Goal: Task Accomplishment & Management: Manage account settings

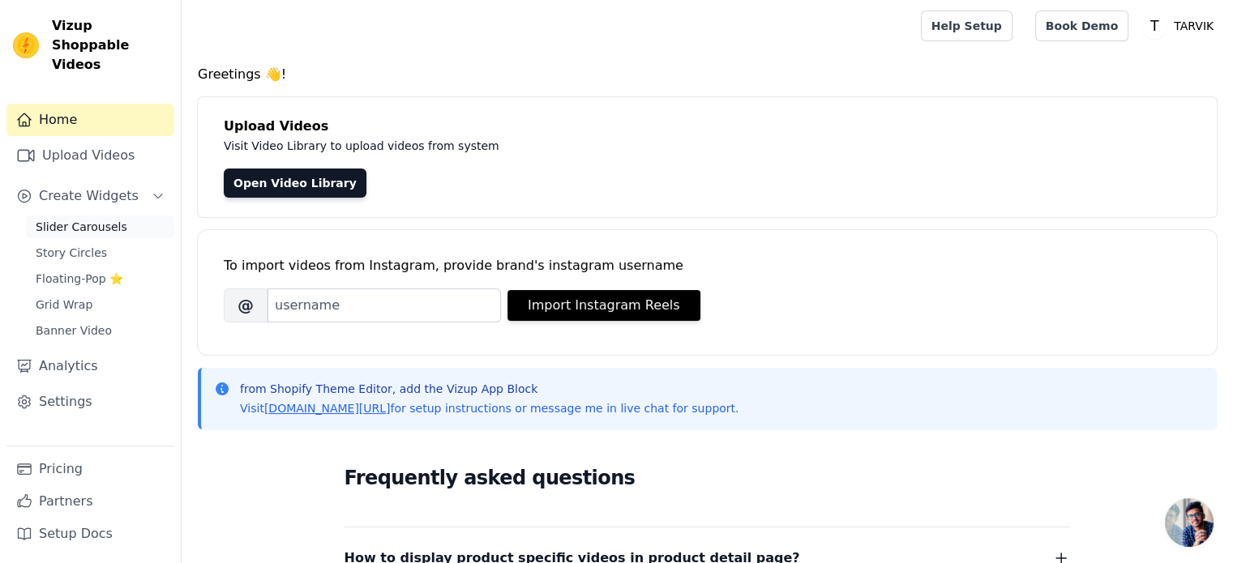
click at [92, 219] on span "Slider Carousels" at bounding box center [82, 227] width 92 height 16
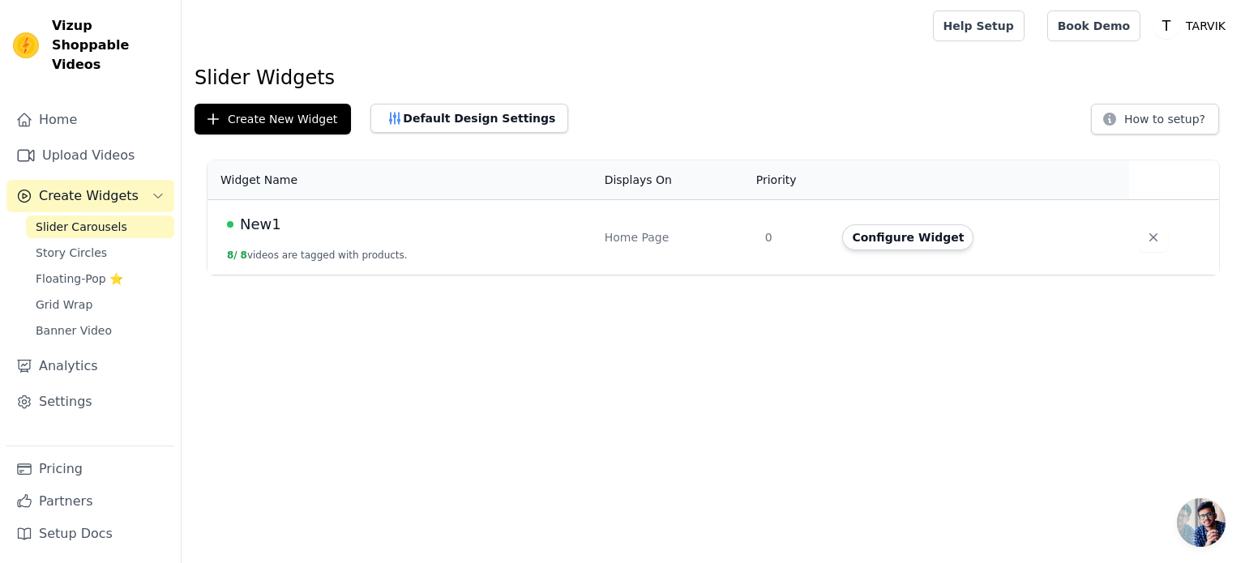
click at [652, 242] on div "Home Page" at bounding box center [675, 237] width 141 height 16
click at [888, 235] on button "Configure Widget" at bounding box center [907, 238] width 131 height 26
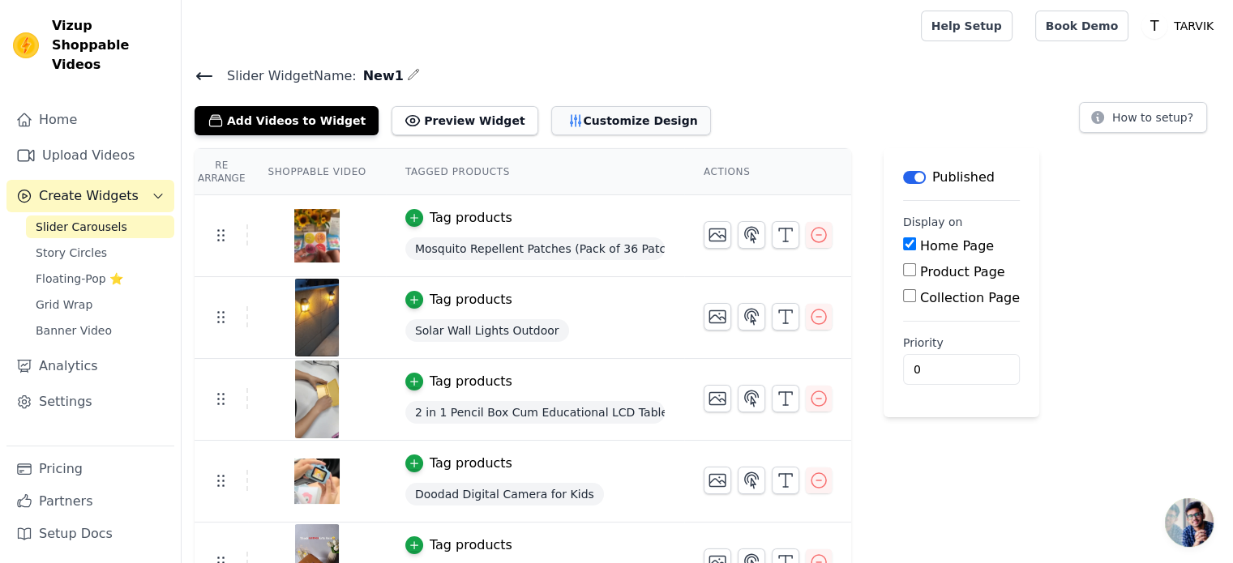
click at [582, 117] on button "Customize Design" at bounding box center [631, 120] width 160 height 29
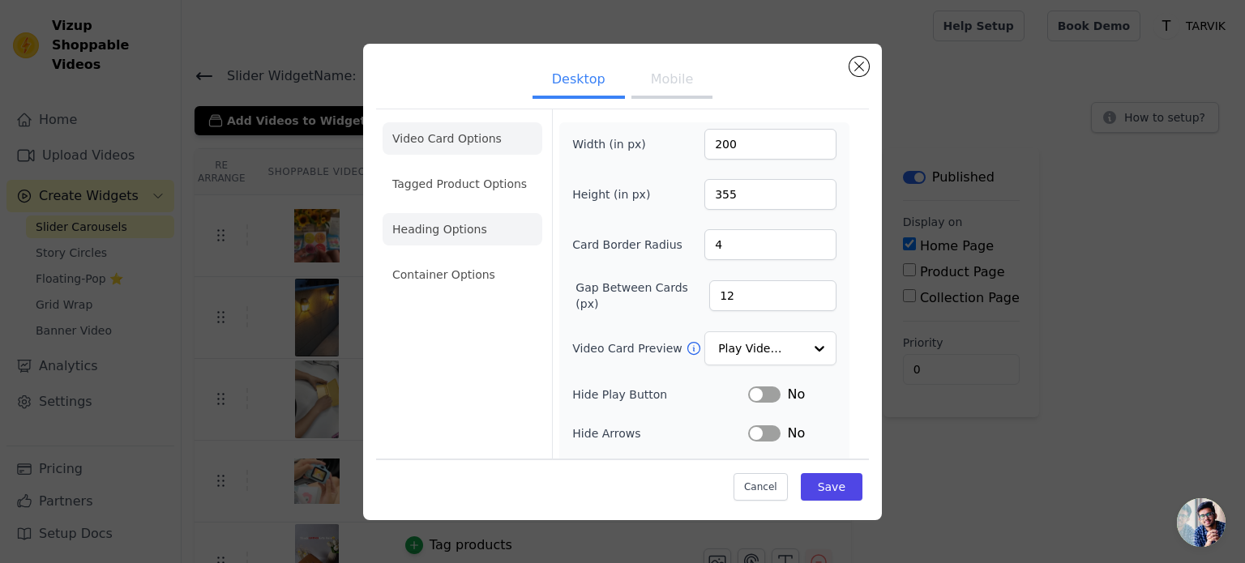
click at [467, 220] on li "Heading Options" at bounding box center [463, 229] width 160 height 32
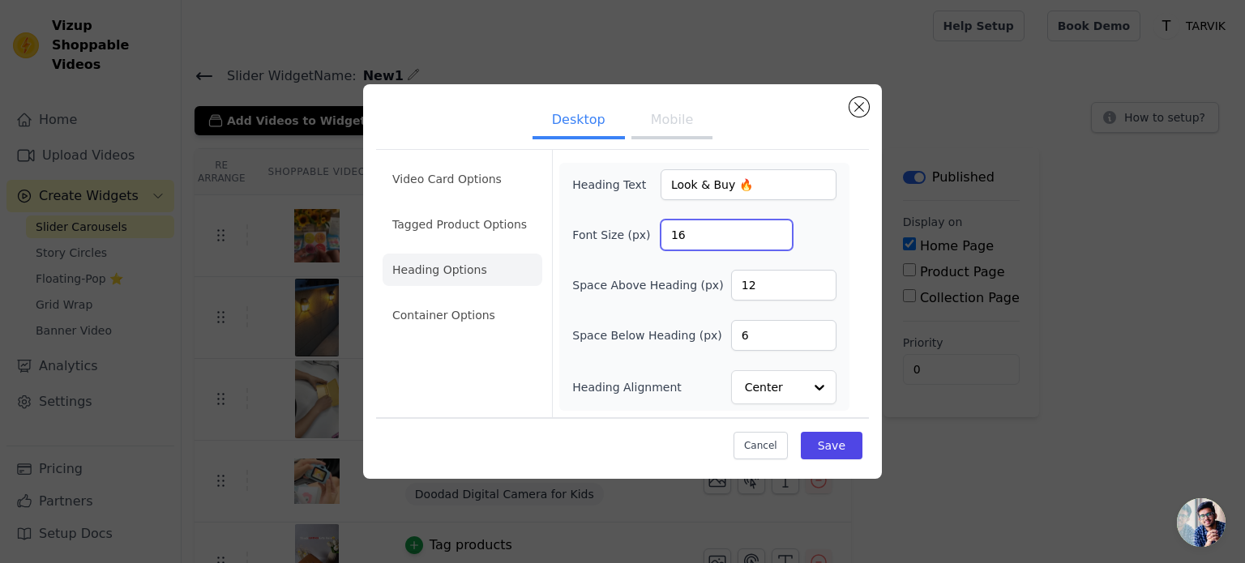
click at [713, 236] on input "16" at bounding box center [727, 235] width 132 height 31
type input "1"
type input "24"
click at [838, 447] on button "Save" at bounding box center [832, 446] width 62 height 28
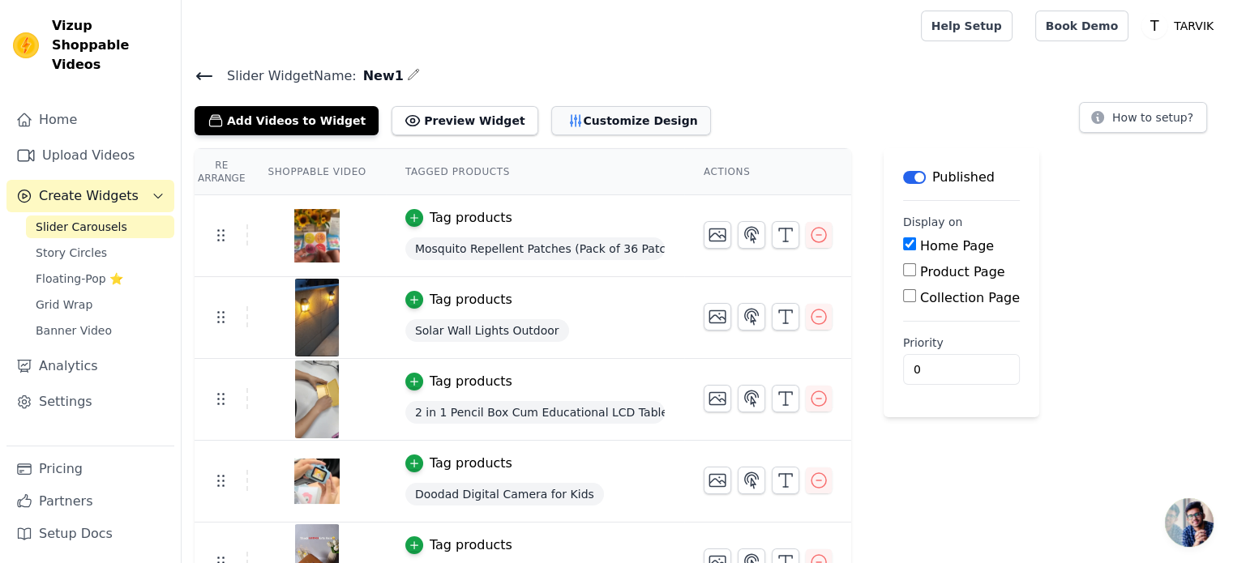
click at [551, 122] on button "Customize Design" at bounding box center [631, 120] width 160 height 29
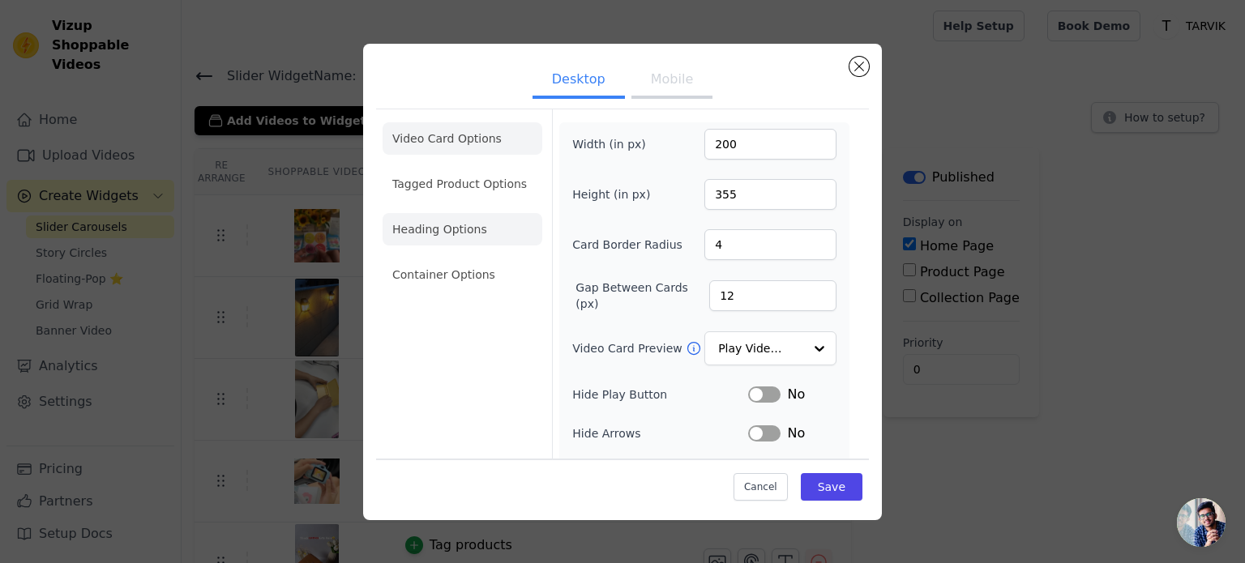
click at [465, 233] on li "Heading Options" at bounding box center [463, 229] width 160 height 32
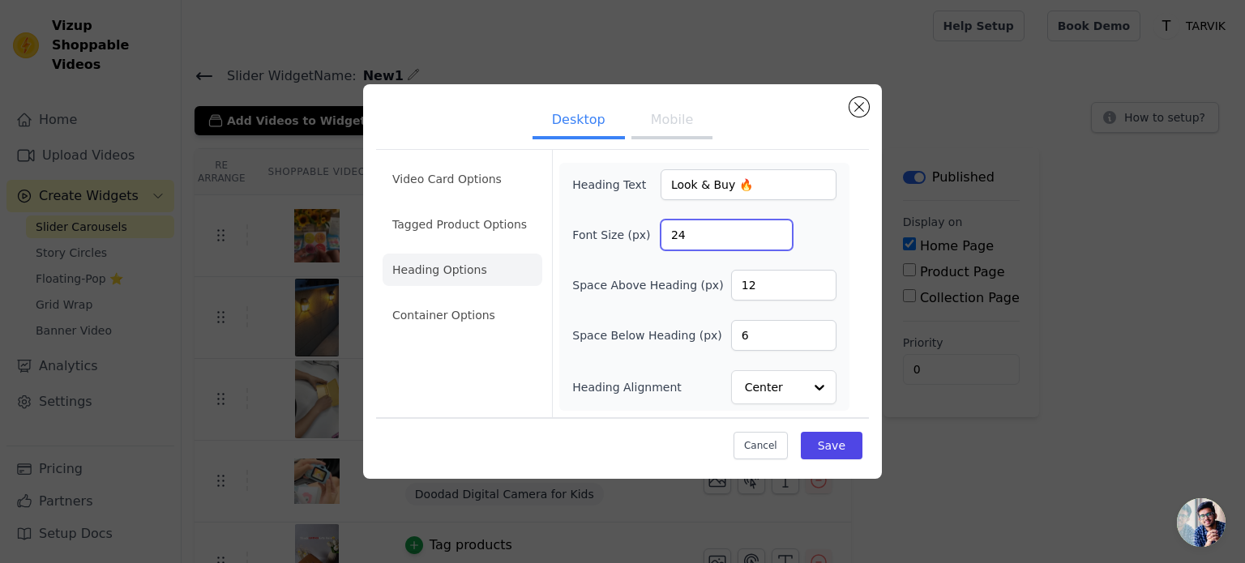
click at [725, 242] on input "24" at bounding box center [727, 235] width 132 height 31
type input "2"
type input "40"
click at [860, 436] on button "Save" at bounding box center [832, 446] width 62 height 28
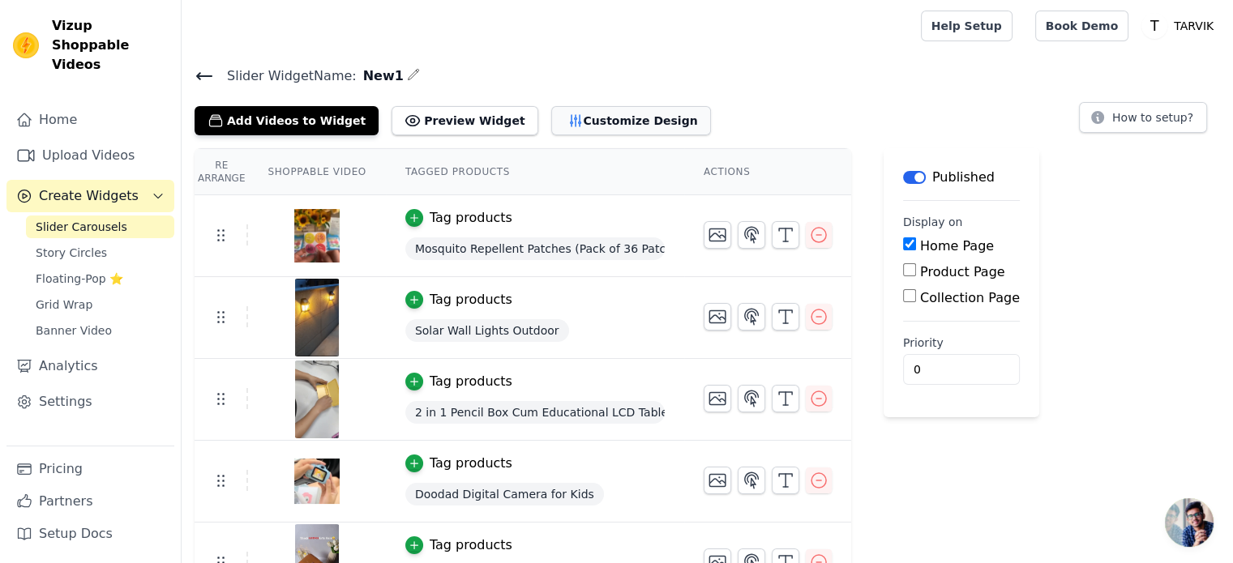
click at [591, 124] on button "Customize Design" at bounding box center [631, 120] width 160 height 29
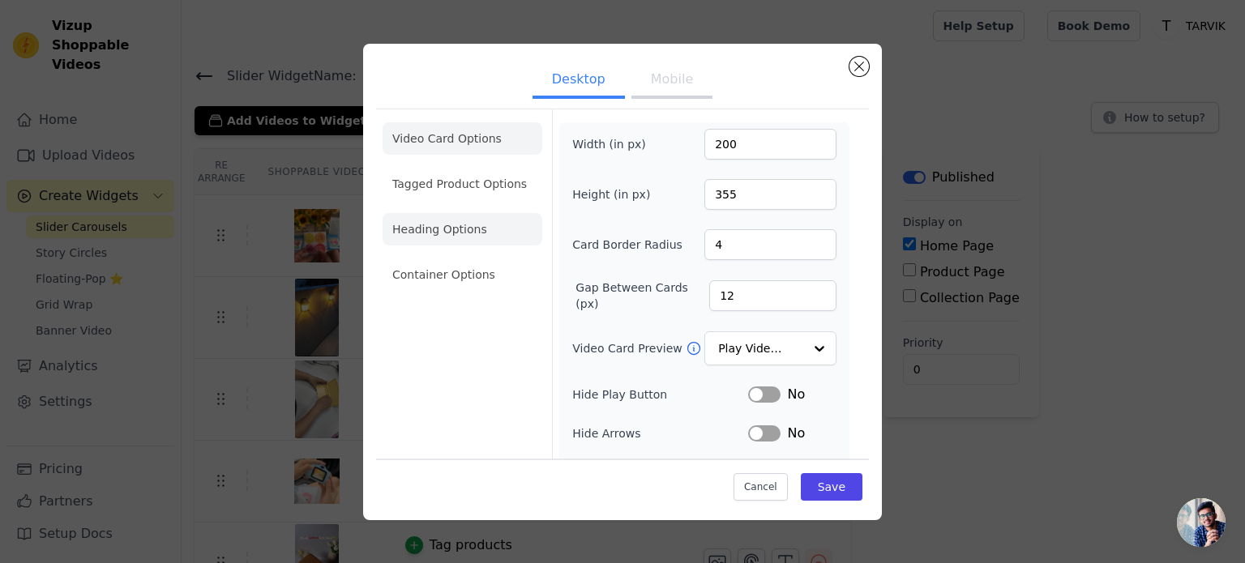
click at [448, 224] on li "Heading Options" at bounding box center [463, 229] width 160 height 32
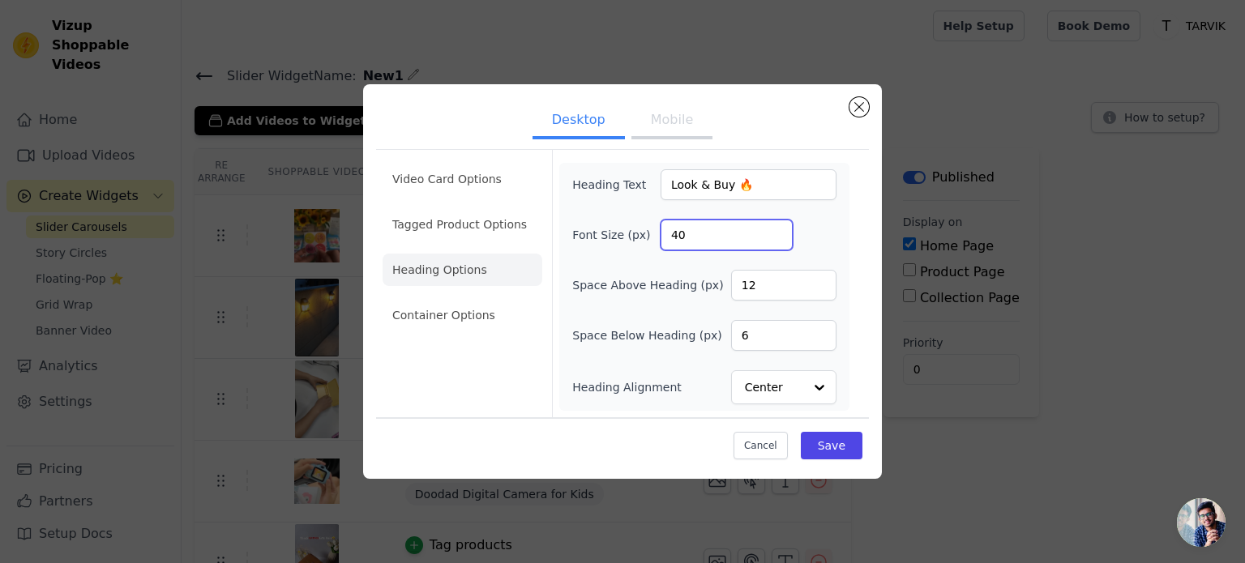
click at [726, 233] on input "40" at bounding box center [727, 235] width 132 height 31
type input "4"
type input "100"
click at [798, 233] on div "Font Size (px) 100" at bounding box center [704, 235] width 264 height 31
click at [811, 226] on div "Font Size (px) 100" at bounding box center [704, 235] width 264 height 31
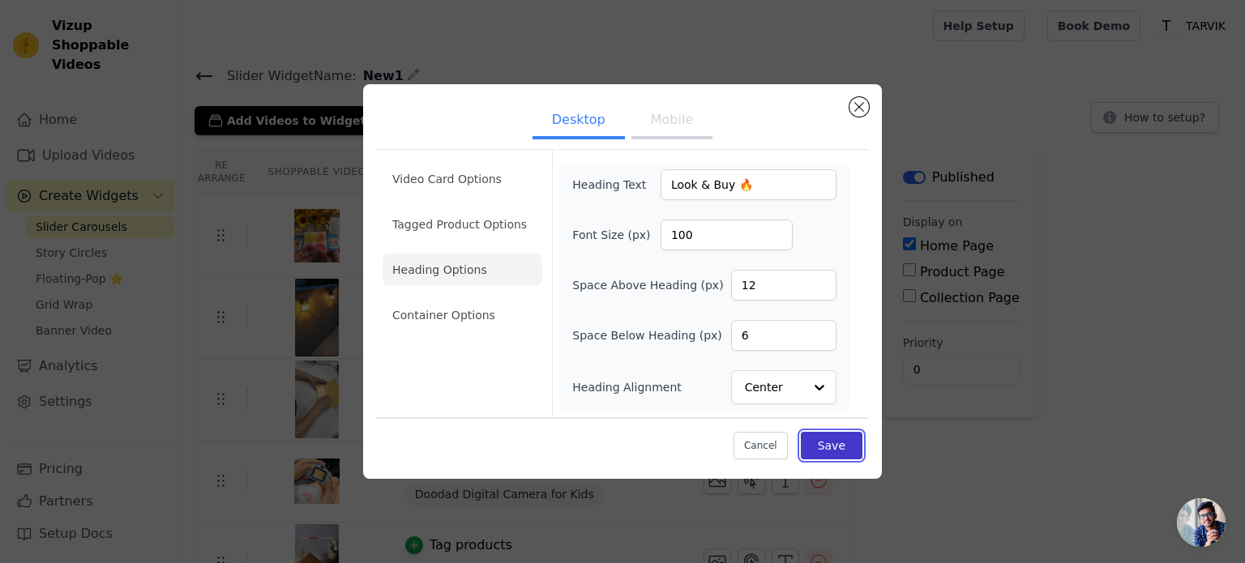
click at [846, 447] on button "Save" at bounding box center [832, 446] width 62 height 28
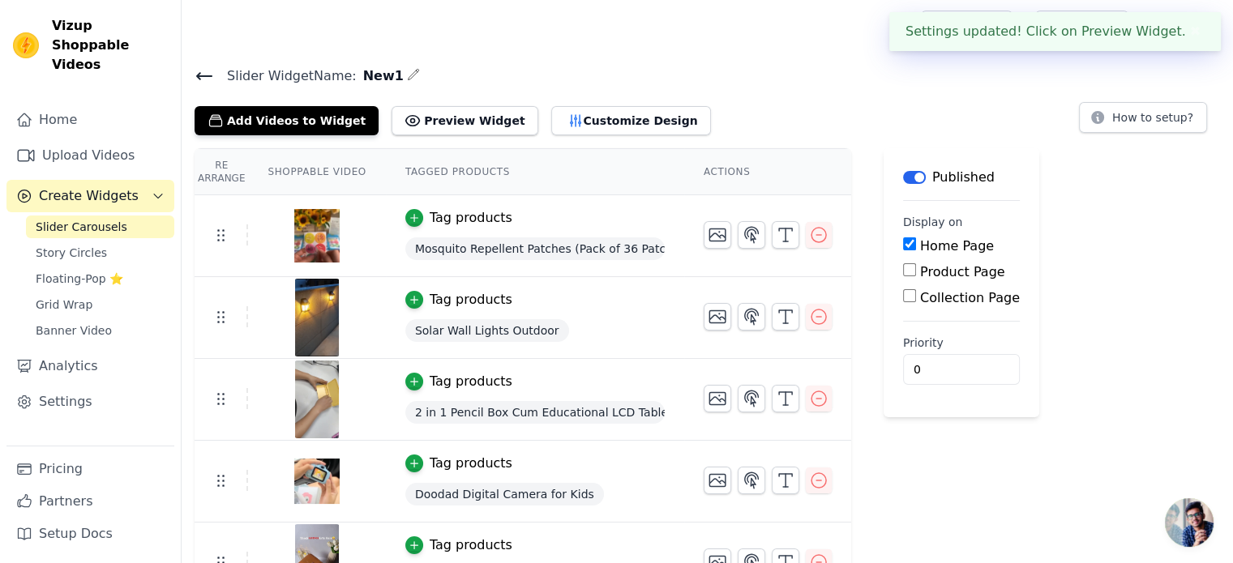
click at [1090, 28] on div "Settings updated! Click on Preview Widget. ✖" at bounding box center [1055, 31] width 332 height 39
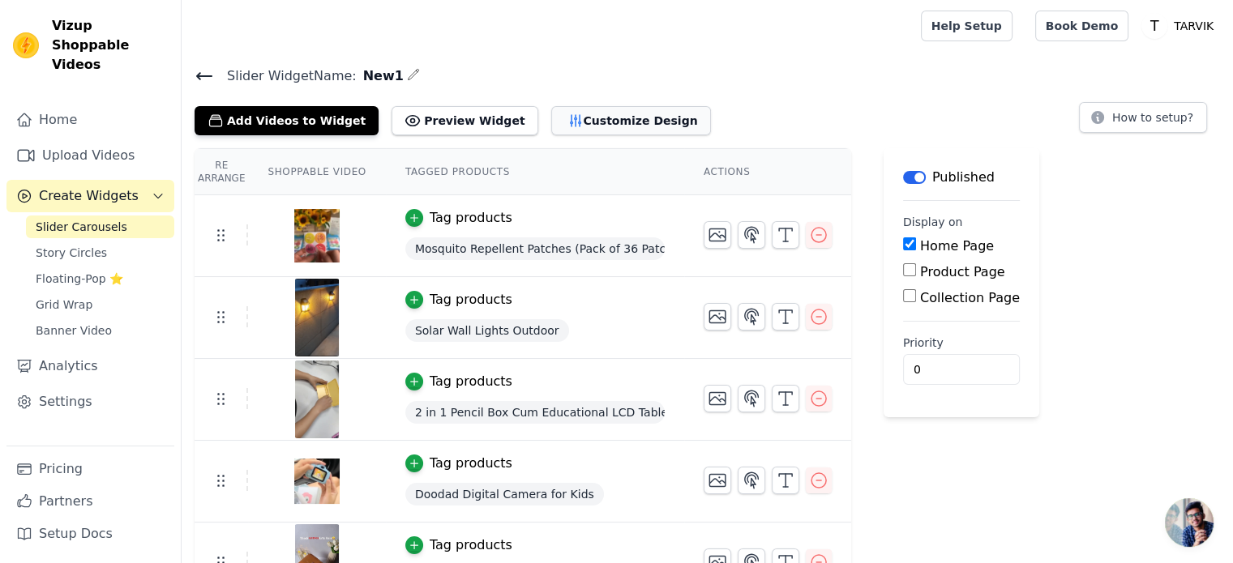
click at [613, 119] on button "Customize Design" at bounding box center [631, 120] width 160 height 29
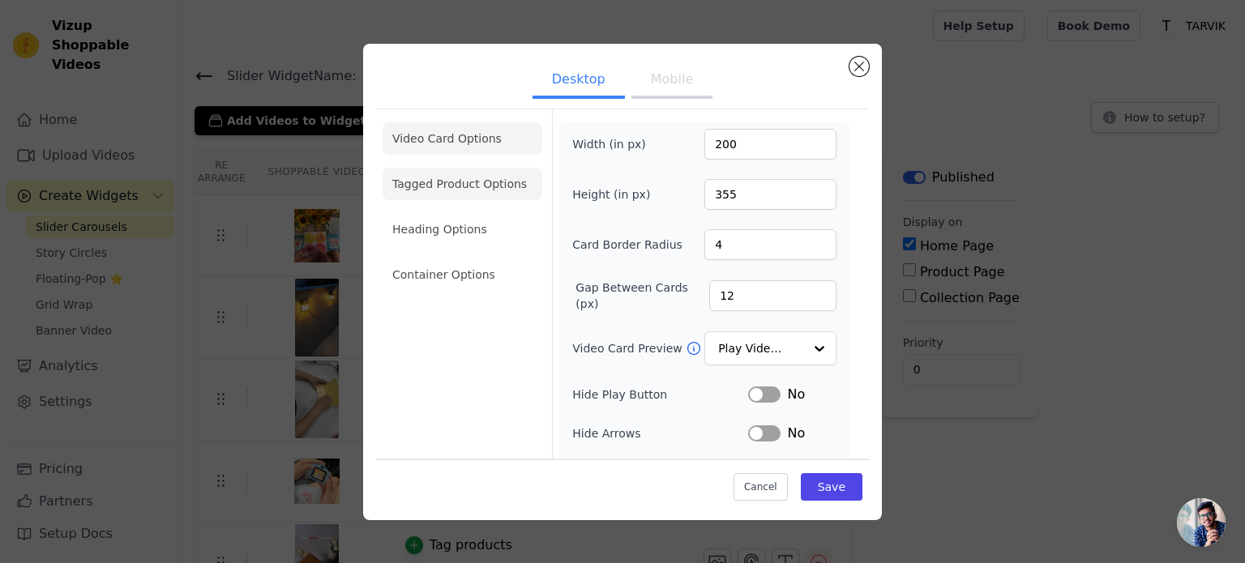
click at [458, 241] on li "Heading Options" at bounding box center [463, 229] width 160 height 32
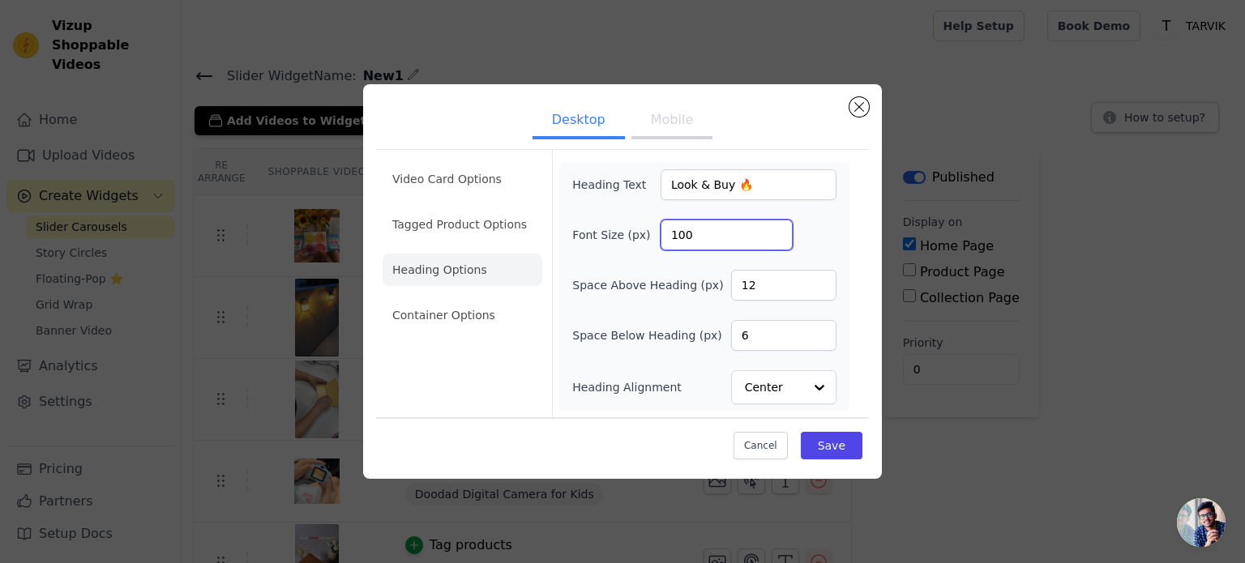
click at [722, 241] on input "100" at bounding box center [727, 235] width 132 height 31
type input "1"
type input "40"
click at [857, 449] on button "Save" at bounding box center [832, 446] width 62 height 28
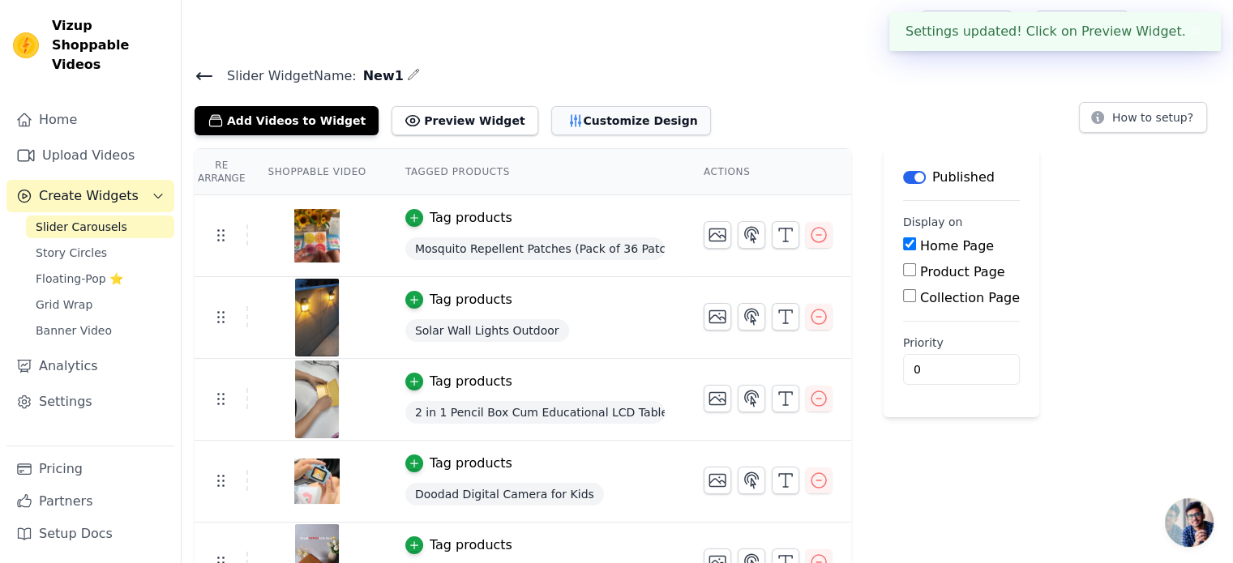
click at [595, 119] on button "Customize Design" at bounding box center [631, 120] width 160 height 29
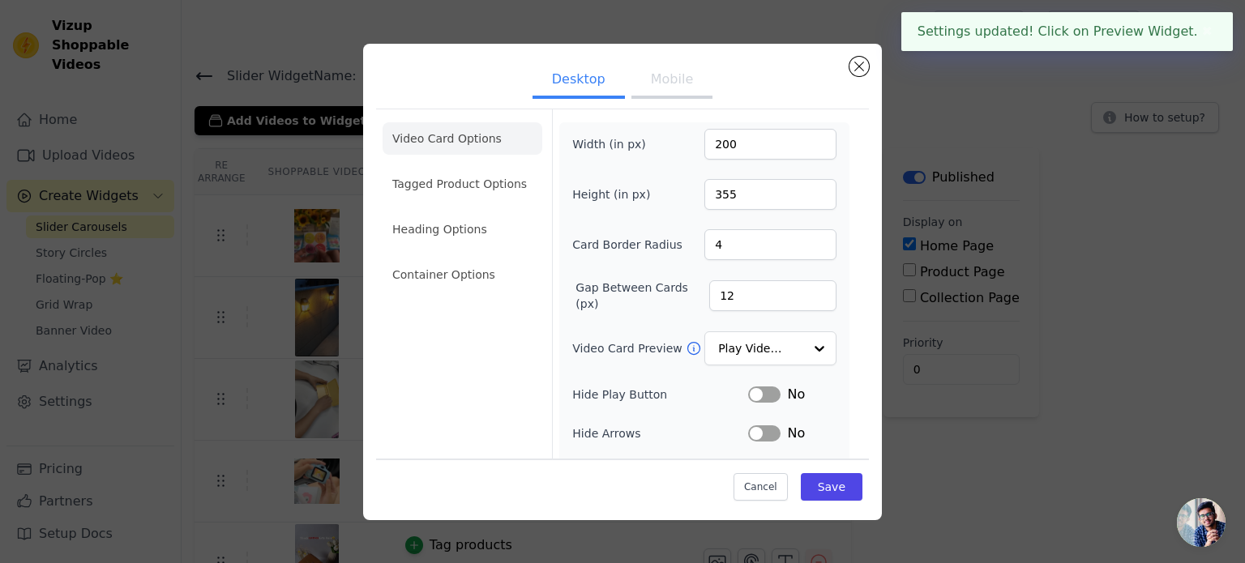
click at [679, 78] on button "Mobile" at bounding box center [672, 81] width 81 height 36
click at [398, 236] on li "Heading Options" at bounding box center [463, 229] width 160 height 32
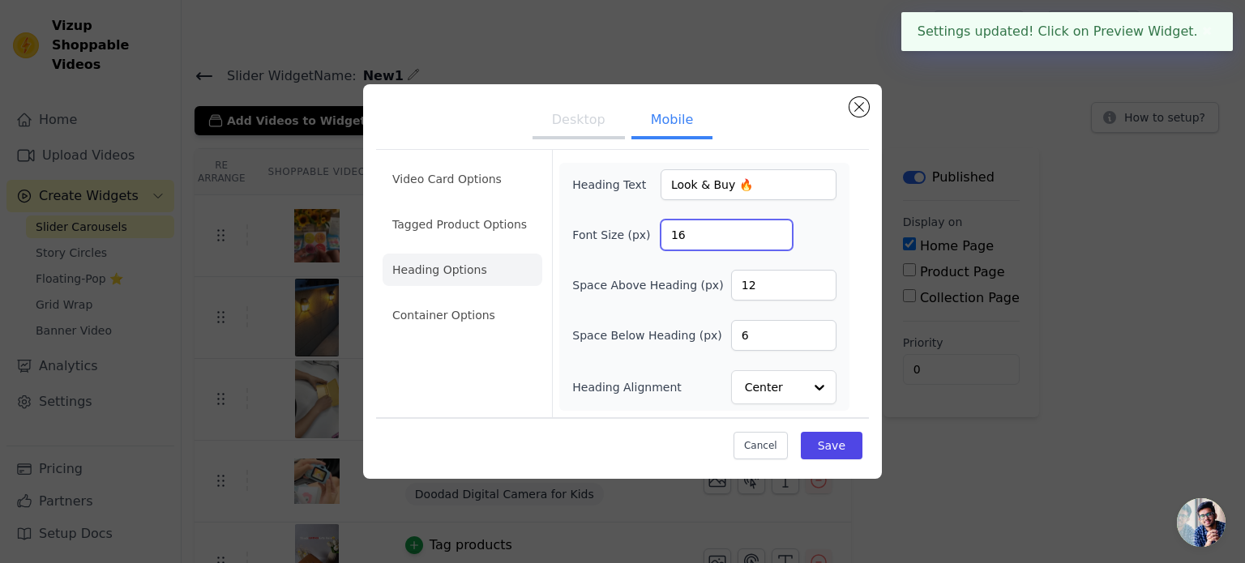
click at [712, 243] on input "16" at bounding box center [727, 235] width 132 height 31
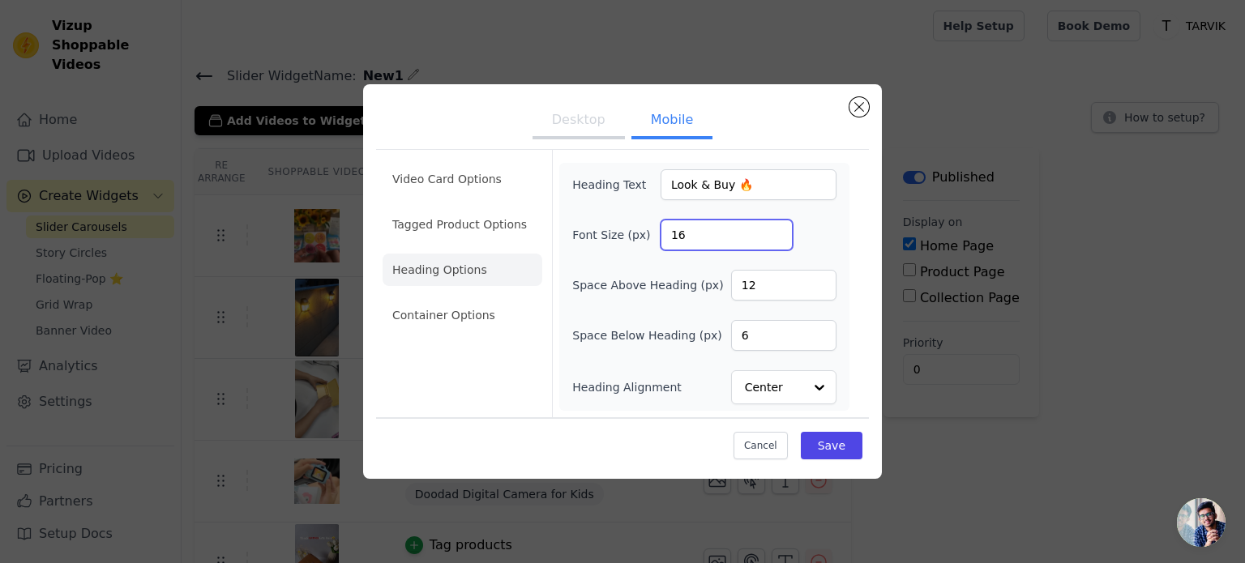
type input "1"
type input "40"
click at [832, 256] on div "Heading Text Look & Buy 🔥 Font Size (px) 40 Space Above Heading (px) 12 Space B…" at bounding box center [704, 286] width 264 height 235
click at [849, 450] on button "Save" at bounding box center [832, 446] width 62 height 28
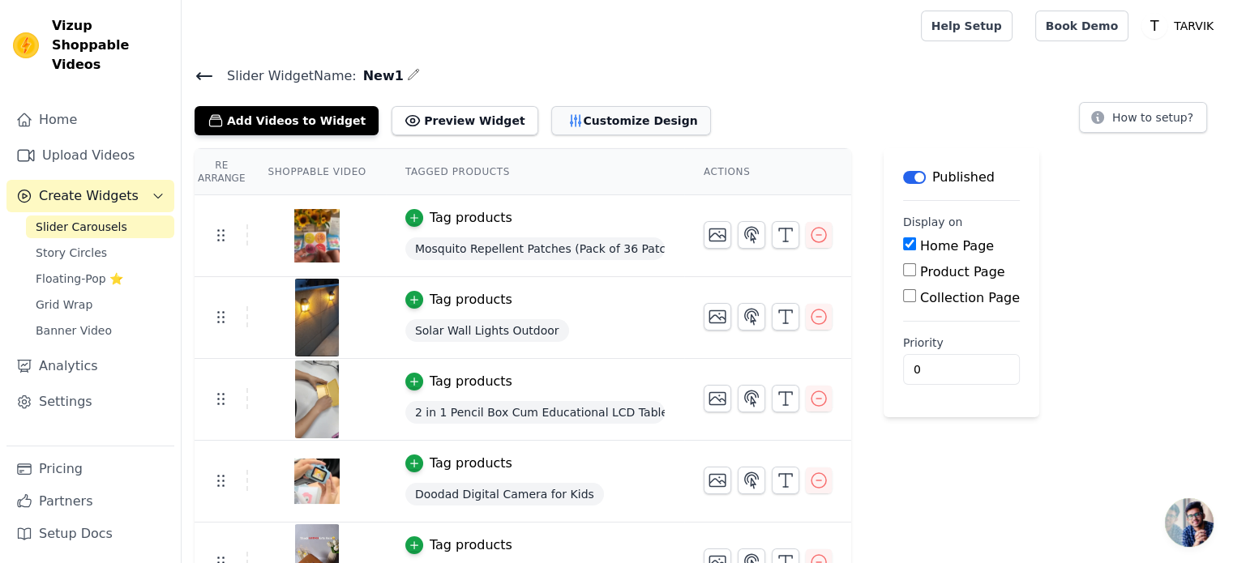
click at [599, 121] on button "Customize Design" at bounding box center [631, 120] width 160 height 29
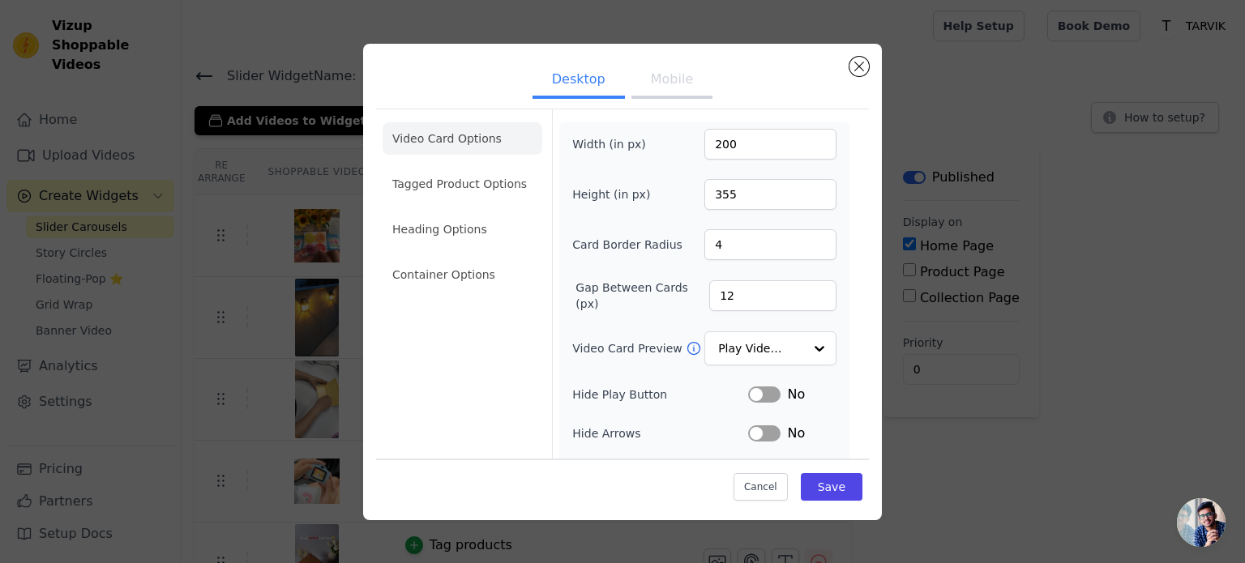
click at [671, 82] on button "Mobile" at bounding box center [672, 81] width 81 height 36
click at [483, 216] on li "Heading Options" at bounding box center [463, 229] width 160 height 32
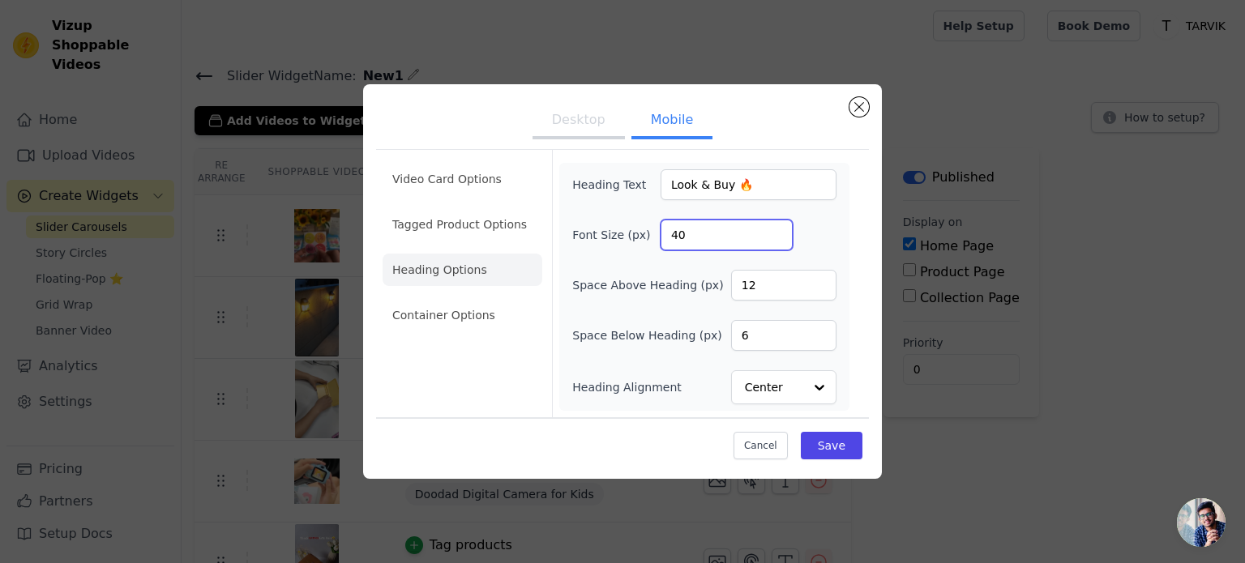
click at [716, 234] on input "40" at bounding box center [727, 235] width 132 height 31
type input "4"
type input "30"
click at [849, 436] on button "Save" at bounding box center [832, 446] width 62 height 28
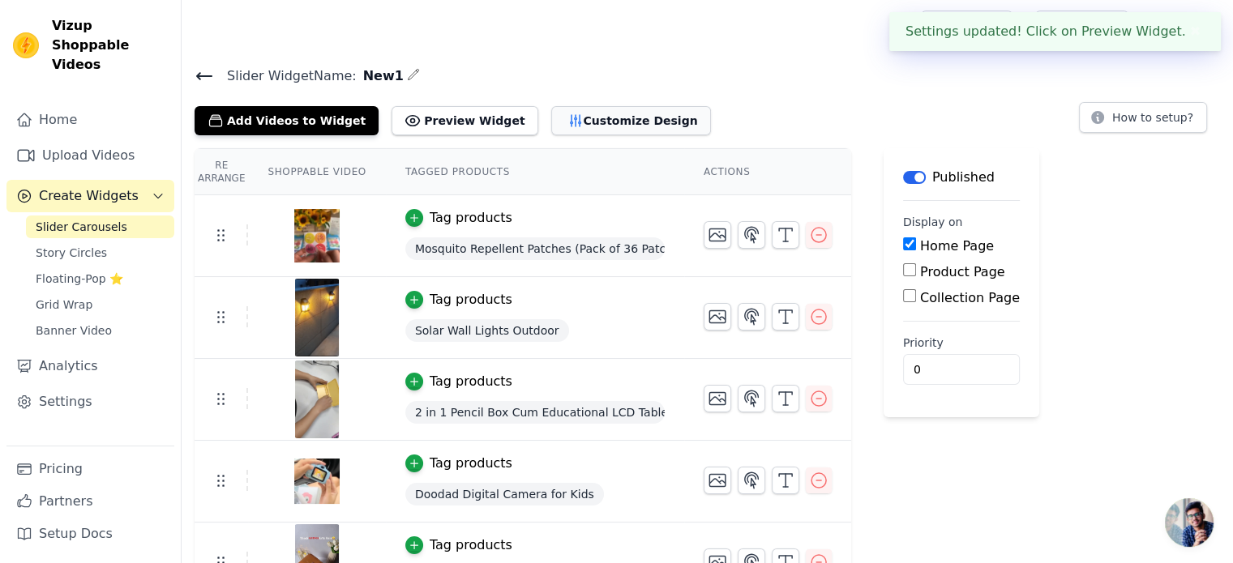
click at [551, 118] on button "Customize Design" at bounding box center [631, 120] width 160 height 29
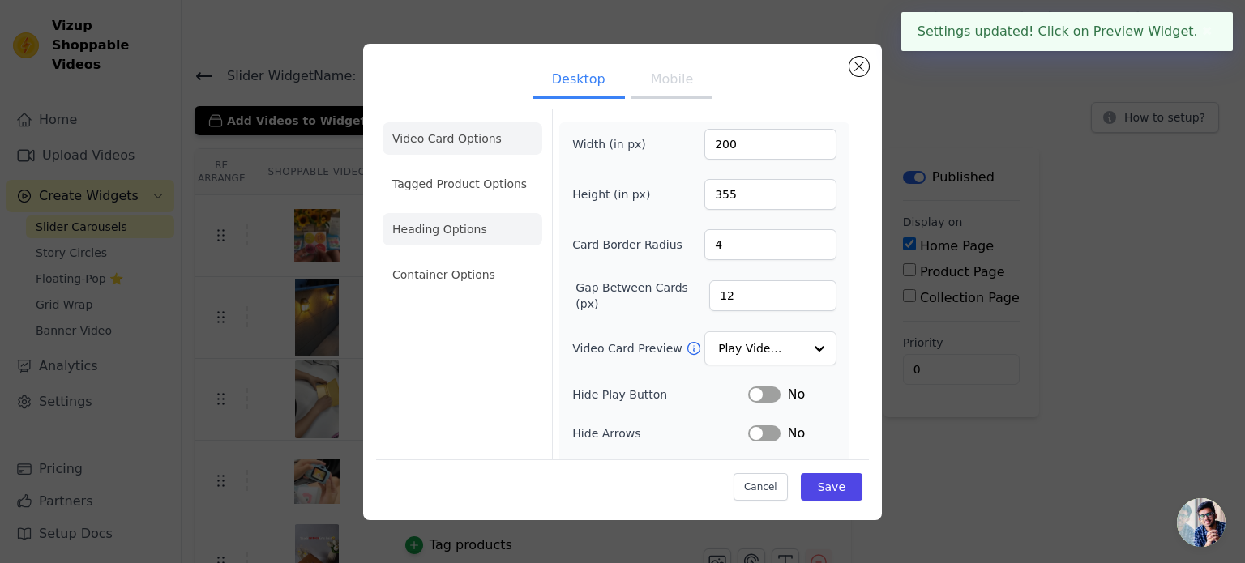
click at [457, 242] on li "Heading Options" at bounding box center [463, 229] width 160 height 32
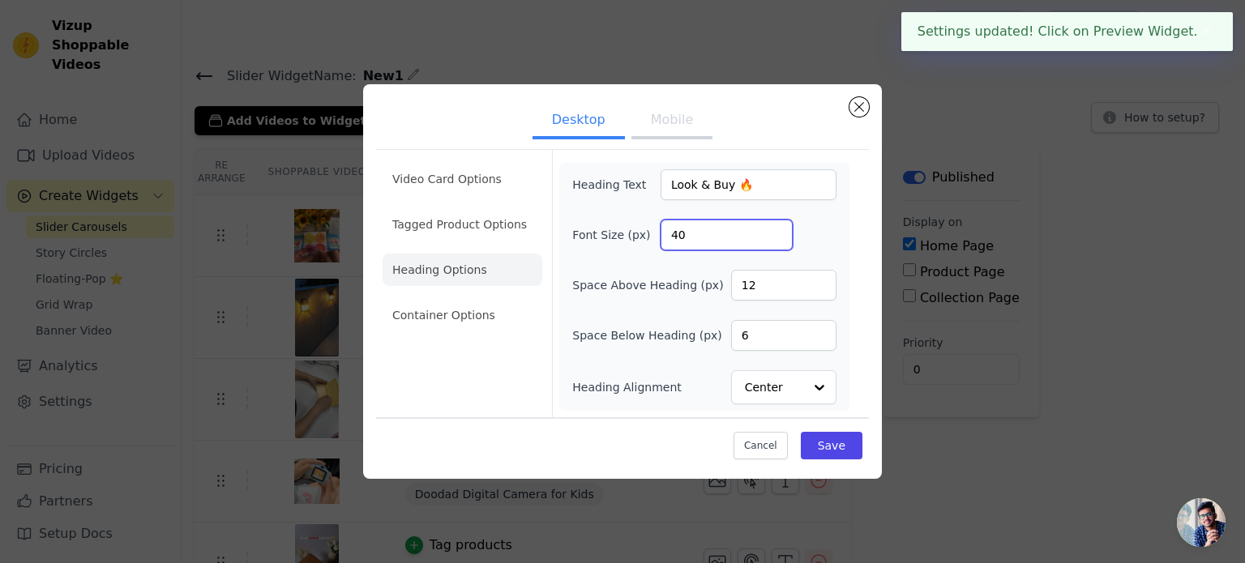
click at [723, 244] on input "40" at bounding box center [727, 235] width 132 height 31
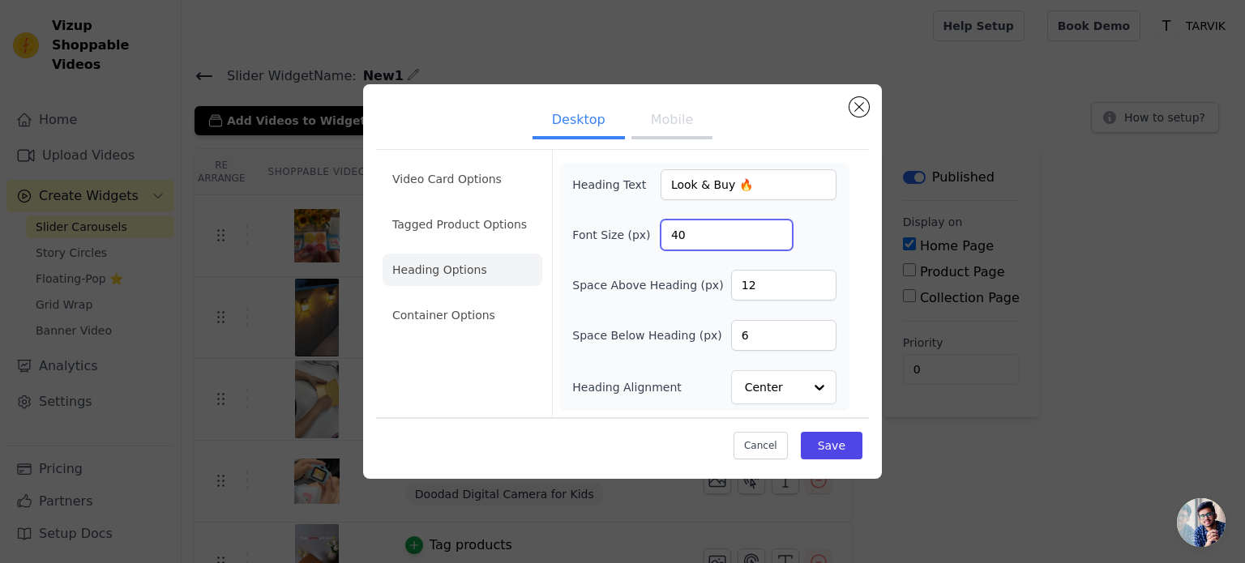
type input "4"
type input "30"
click at [817, 237] on div "Font Size (px) 30" at bounding box center [704, 235] width 264 height 31
click at [832, 452] on button "Save" at bounding box center [832, 446] width 62 height 28
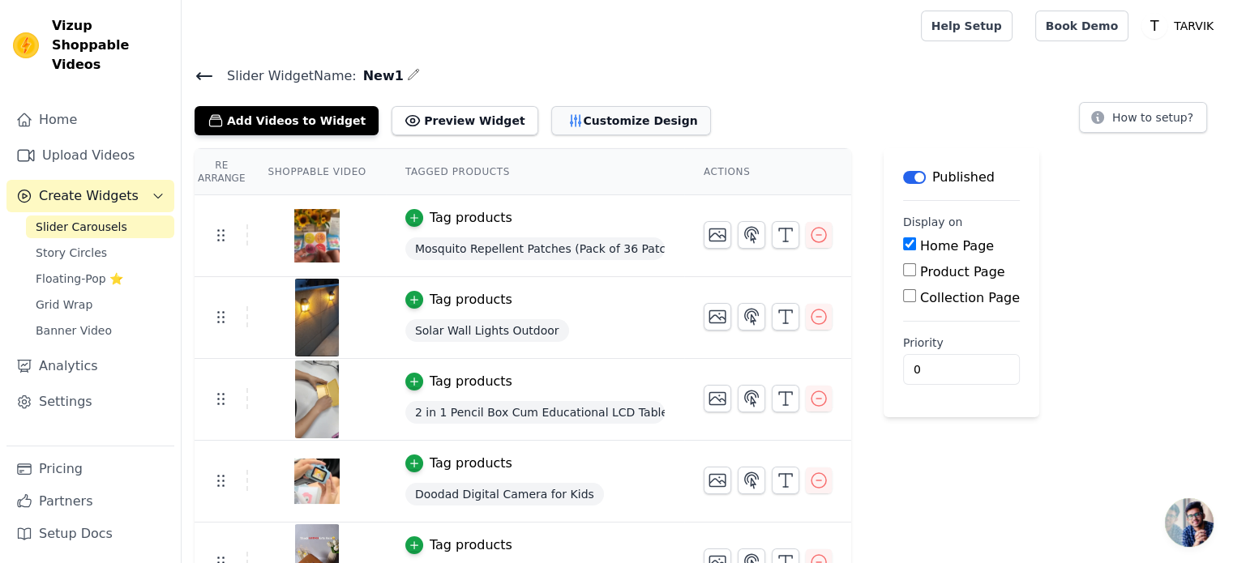
click at [564, 117] on button "Customize Design" at bounding box center [631, 120] width 160 height 29
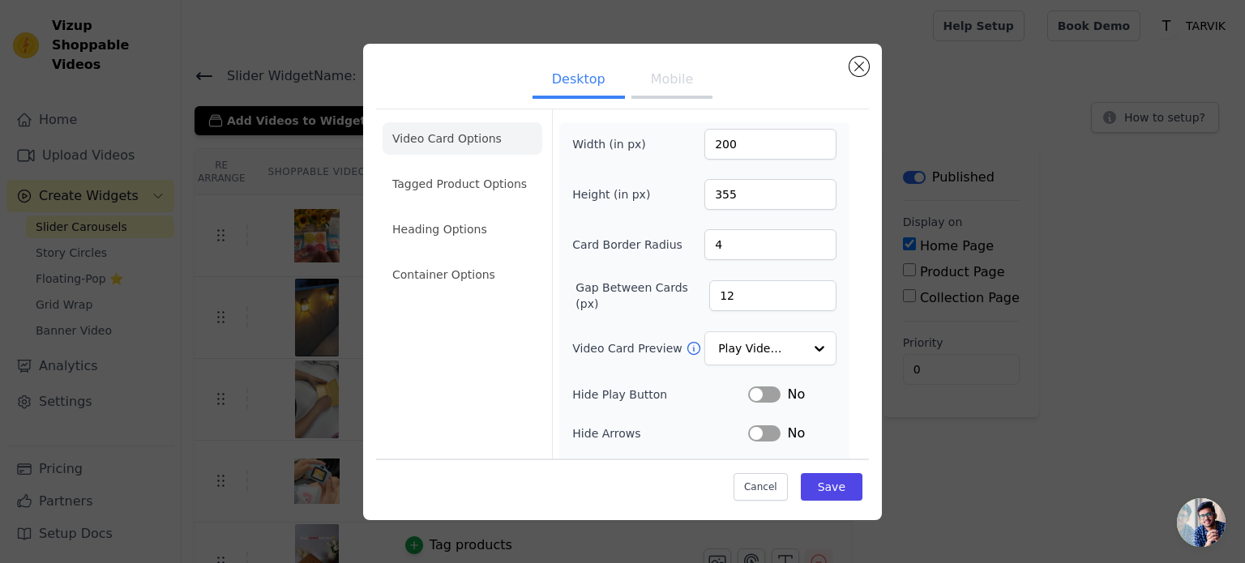
click at [670, 77] on button "Mobile" at bounding box center [672, 81] width 81 height 36
click at [413, 229] on li "Heading Options" at bounding box center [463, 229] width 160 height 32
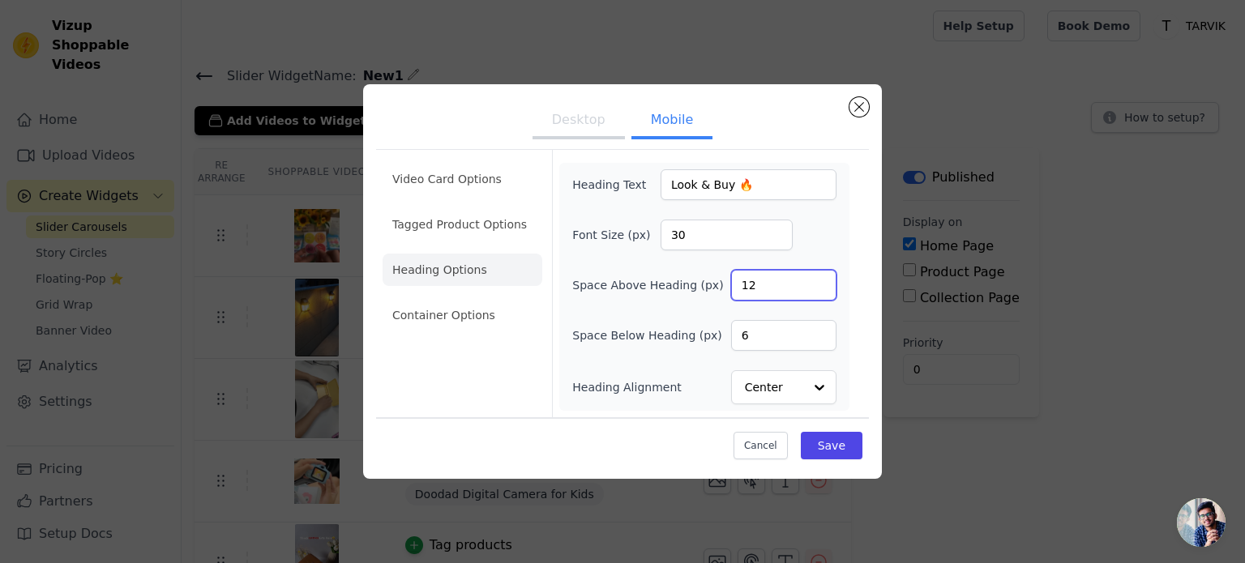
click at [777, 286] on input "12" at bounding box center [783, 285] width 105 height 31
type input "1"
type input "6"
click at [856, 454] on button "Save" at bounding box center [832, 446] width 62 height 28
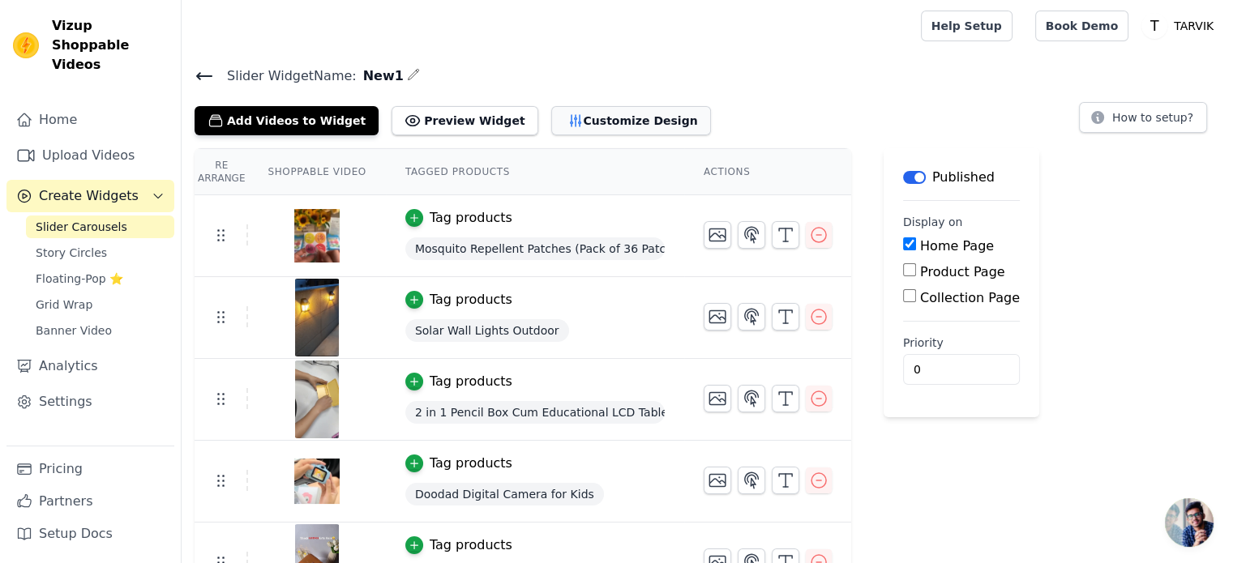
click at [618, 108] on button "Customize Design" at bounding box center [631, 120] width 160 height 29
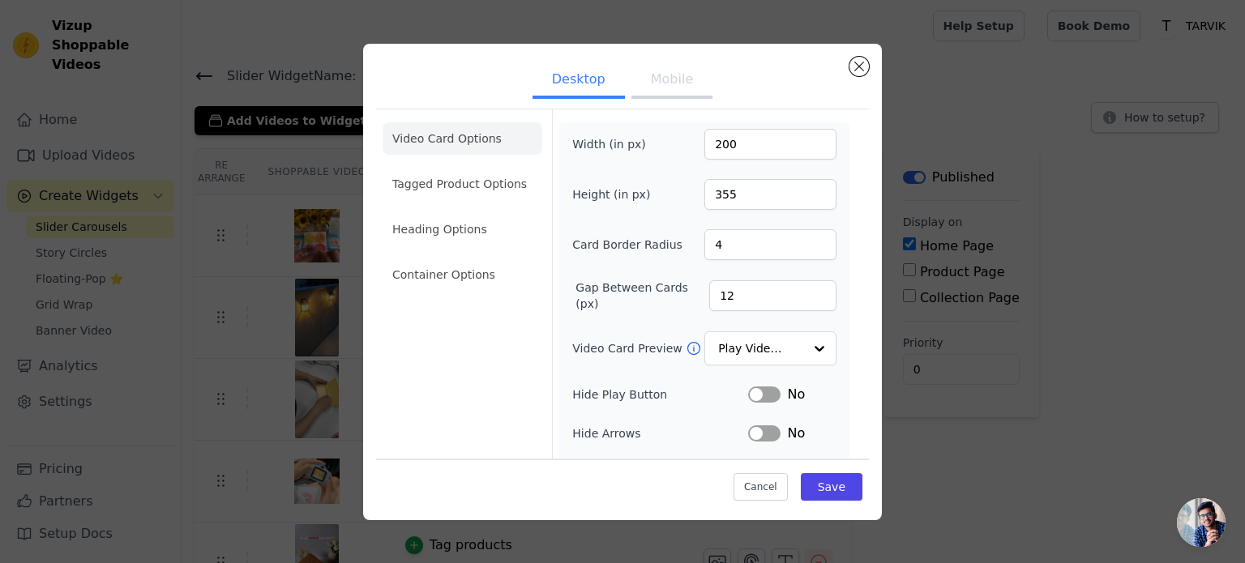
click at [674, 83] on button "Mobile" at bounding box center [672, 81] width 81 height 36
click at [388, 224] on li "Heading Options" at bounding box center [463, 229] width 160 height 32
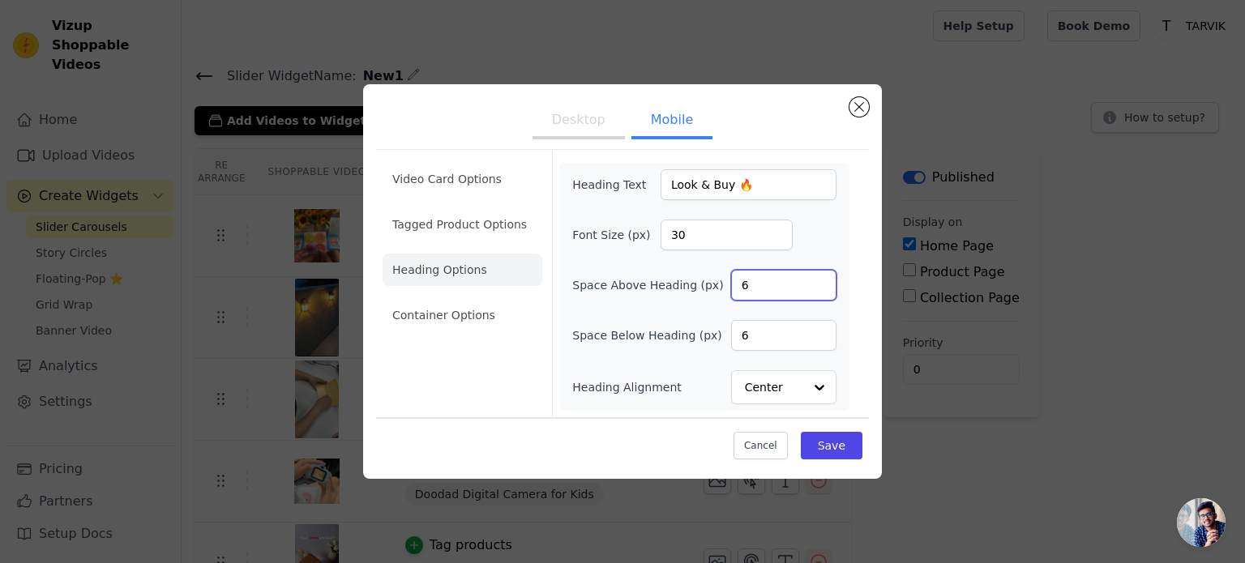
click at [750, 274] on input "6" at bounding box center [783, 285] width 105 height 31
type input "12"
click at [748, 336] on input "6" at bounding box center [783, 335] width 105 height 31
type input "12"
click at [827, 445] on button "Save" at bounding box center [832, 446] width 62 height 28
